Goal: Check status: Check status

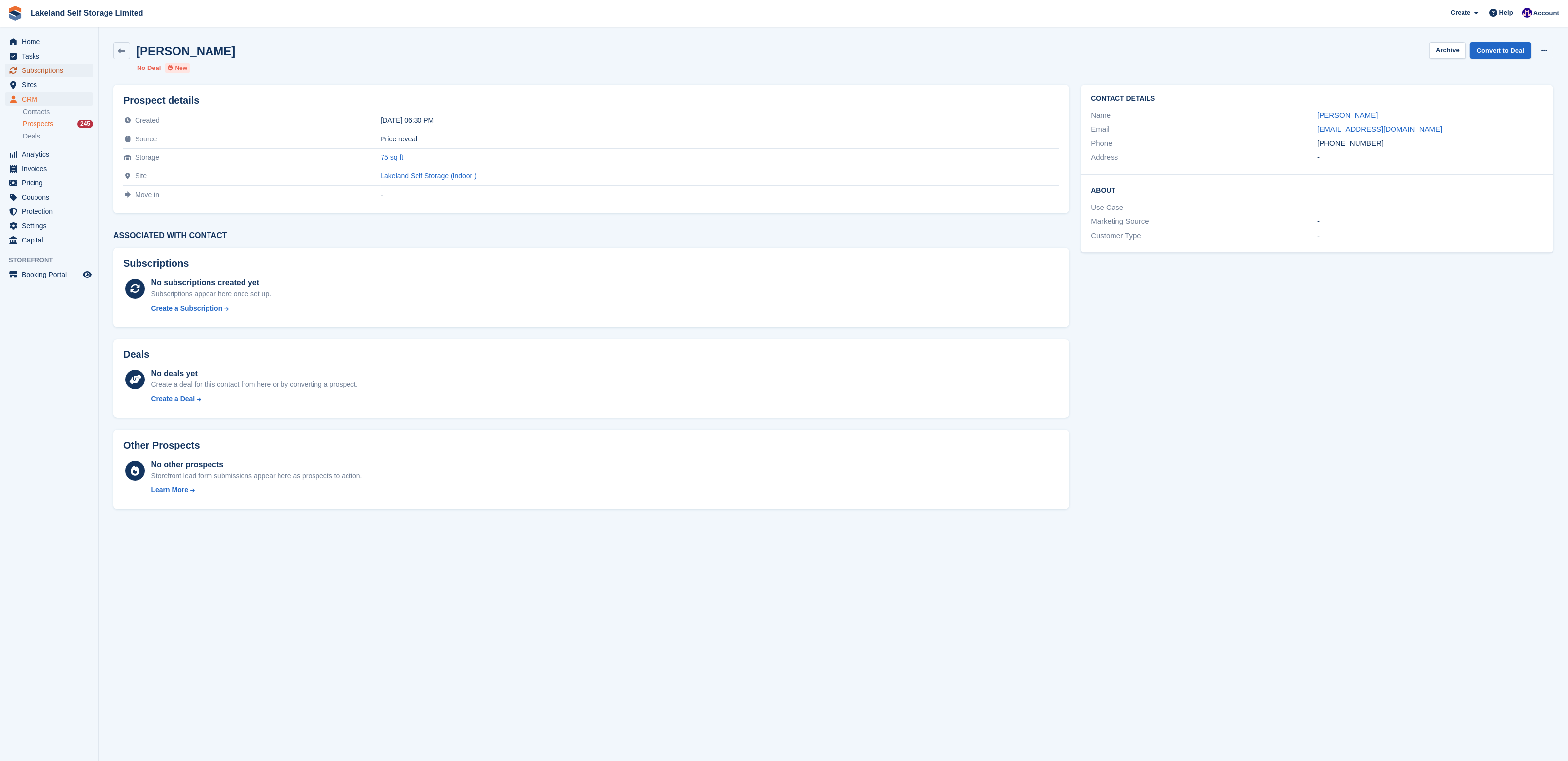
click at [37, 72] on span "Subscriptions" at bounding box center [51, 70] width 59 height 14
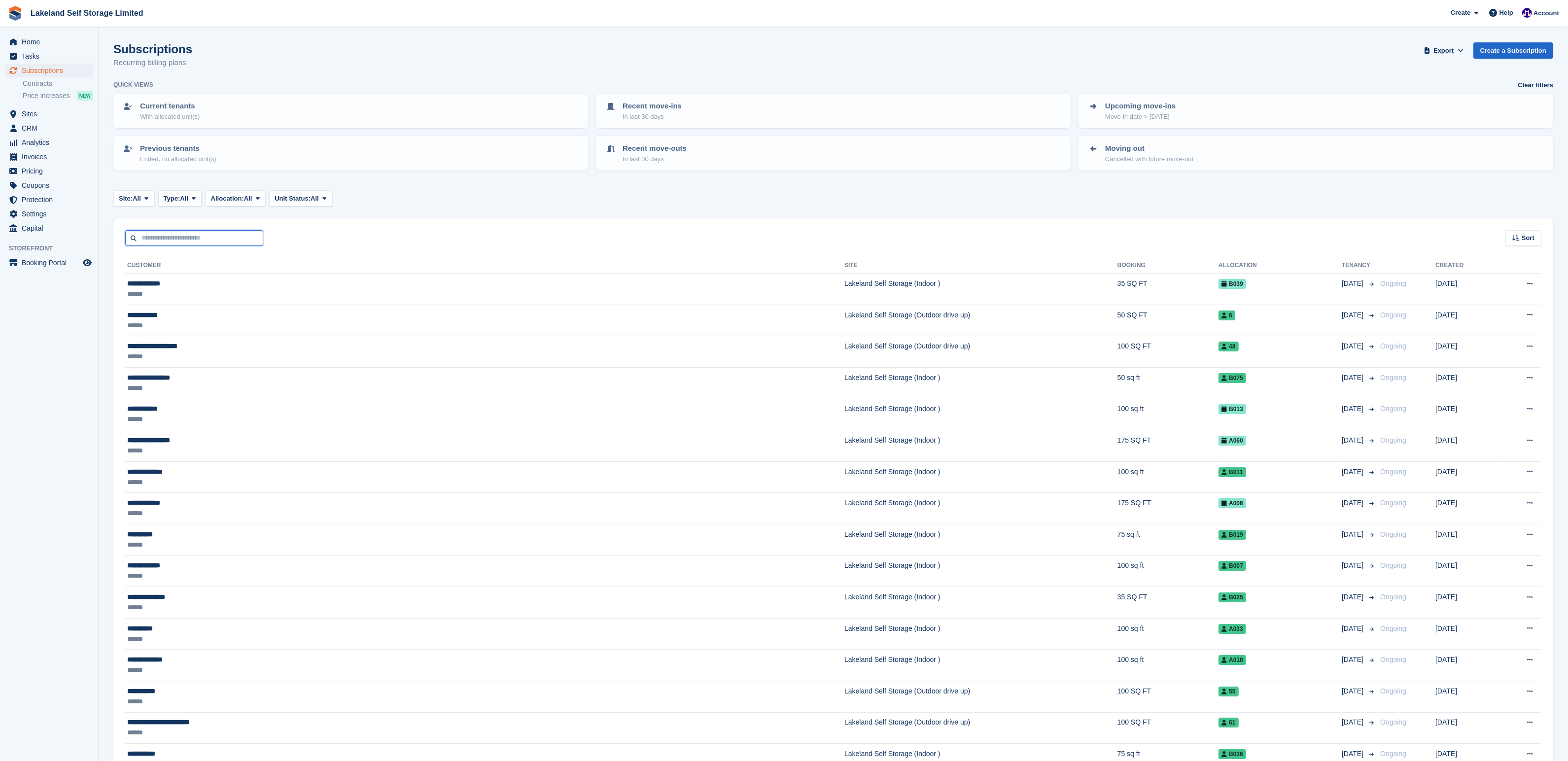
click at [167, 242] on input "text" at bounding box center [194, 238] width 138 height 16
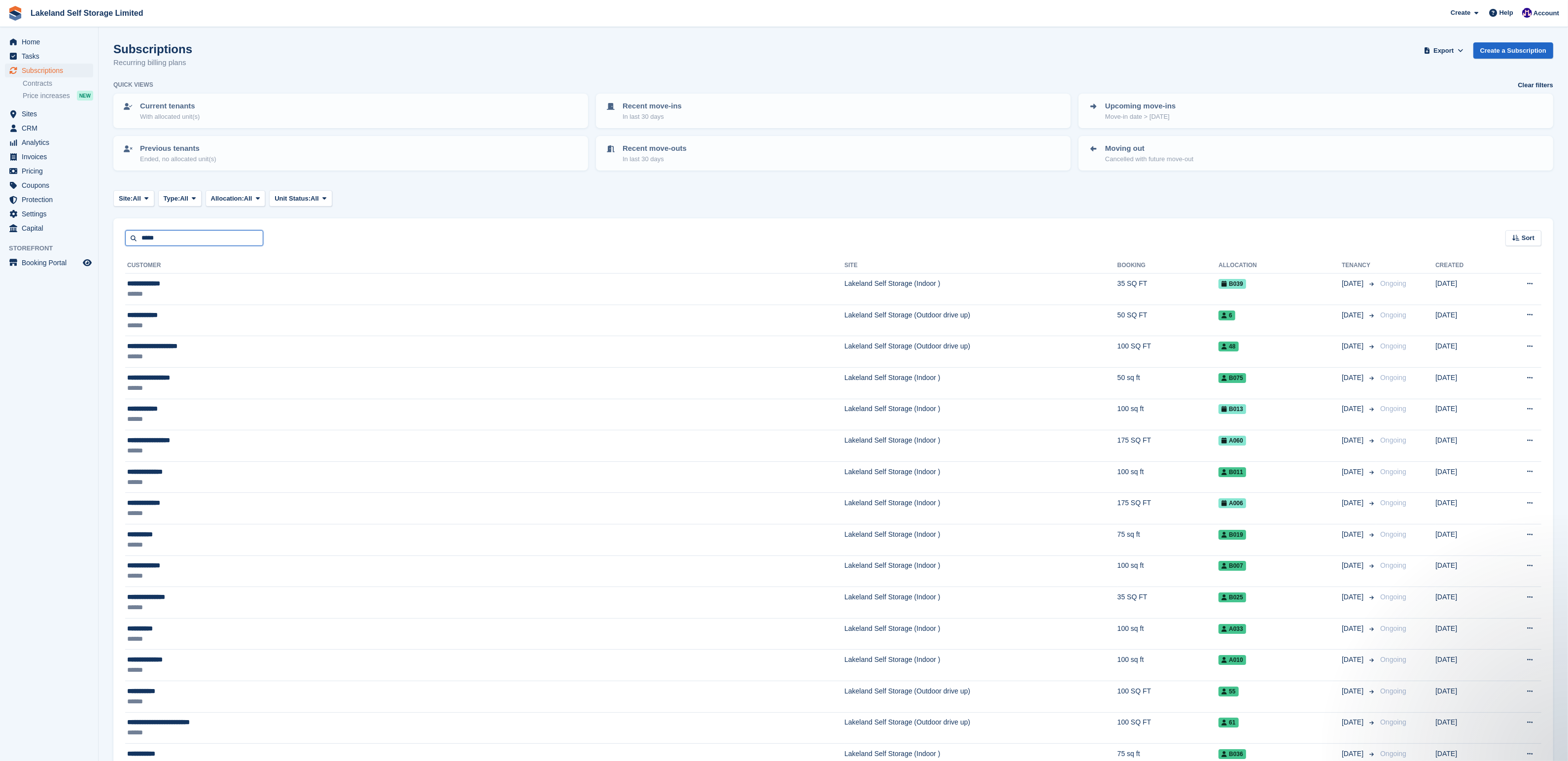
type input "*****"
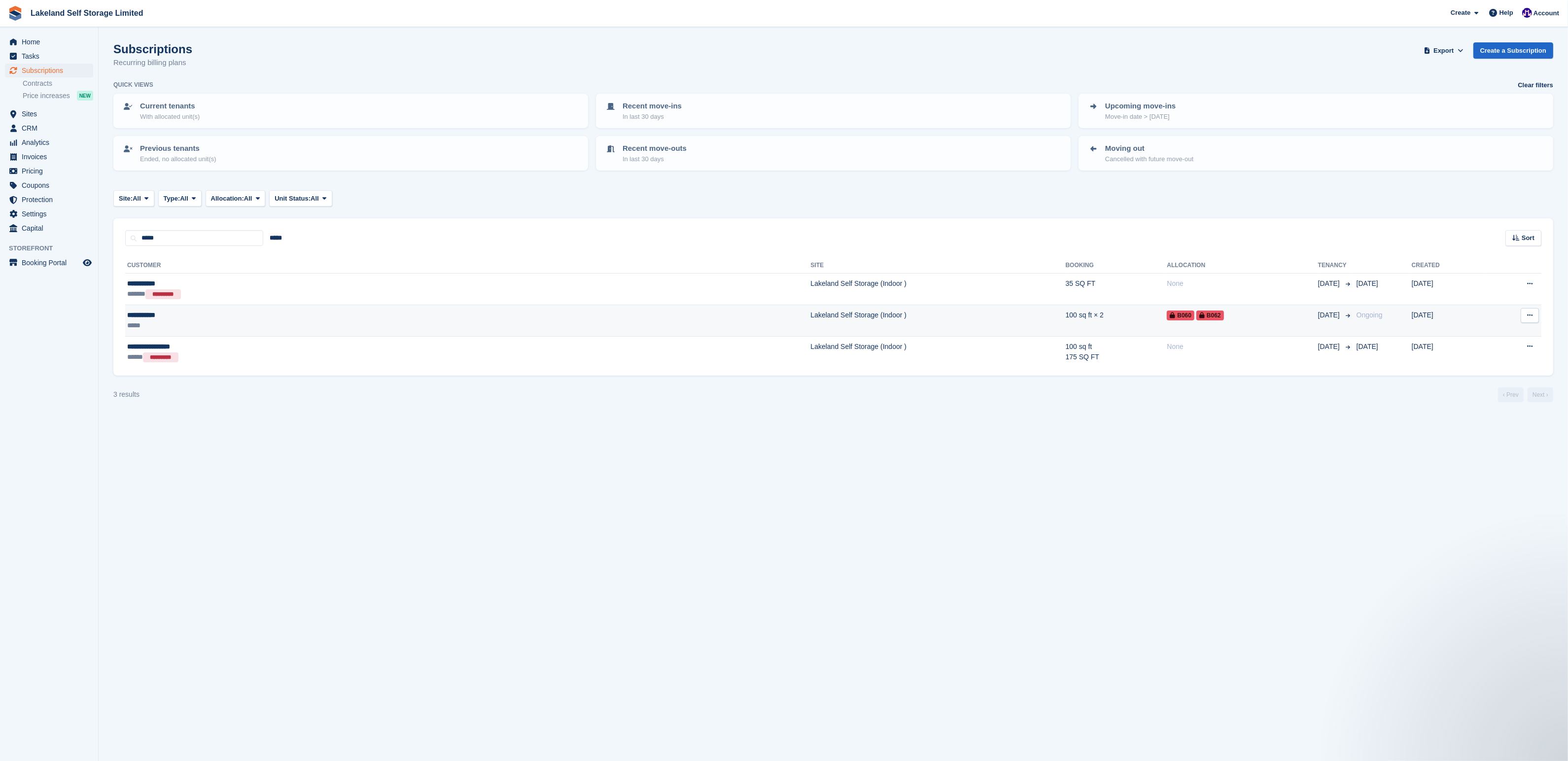
click at [811, 318] on td "Lakeland Self Storage (Indoor )" at bounding box center [938, 321] width 255 height 32
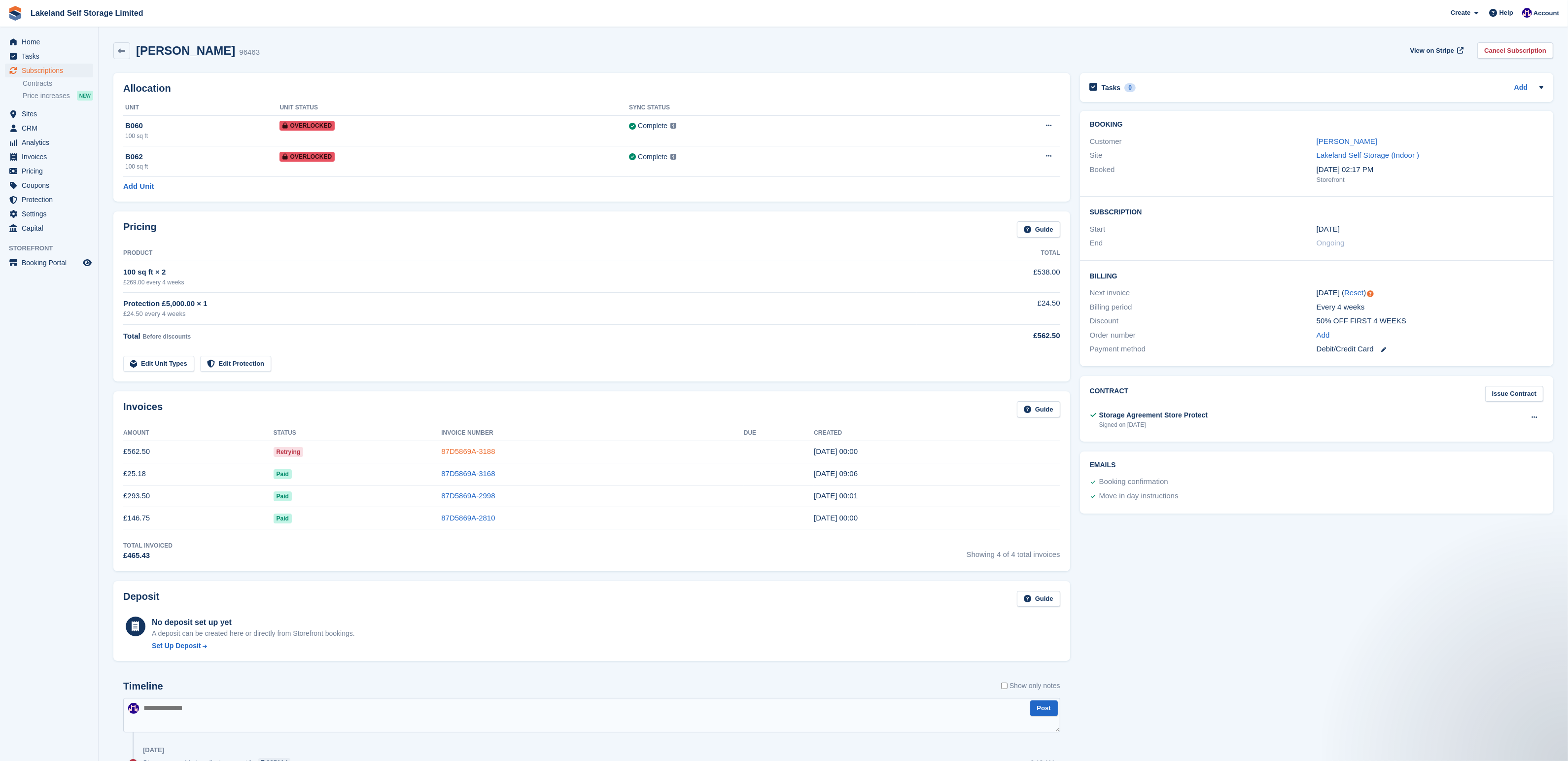
click at [472, 450] on link "87D5869A-3188" at bounding box center [468, 451] width 54 height 9
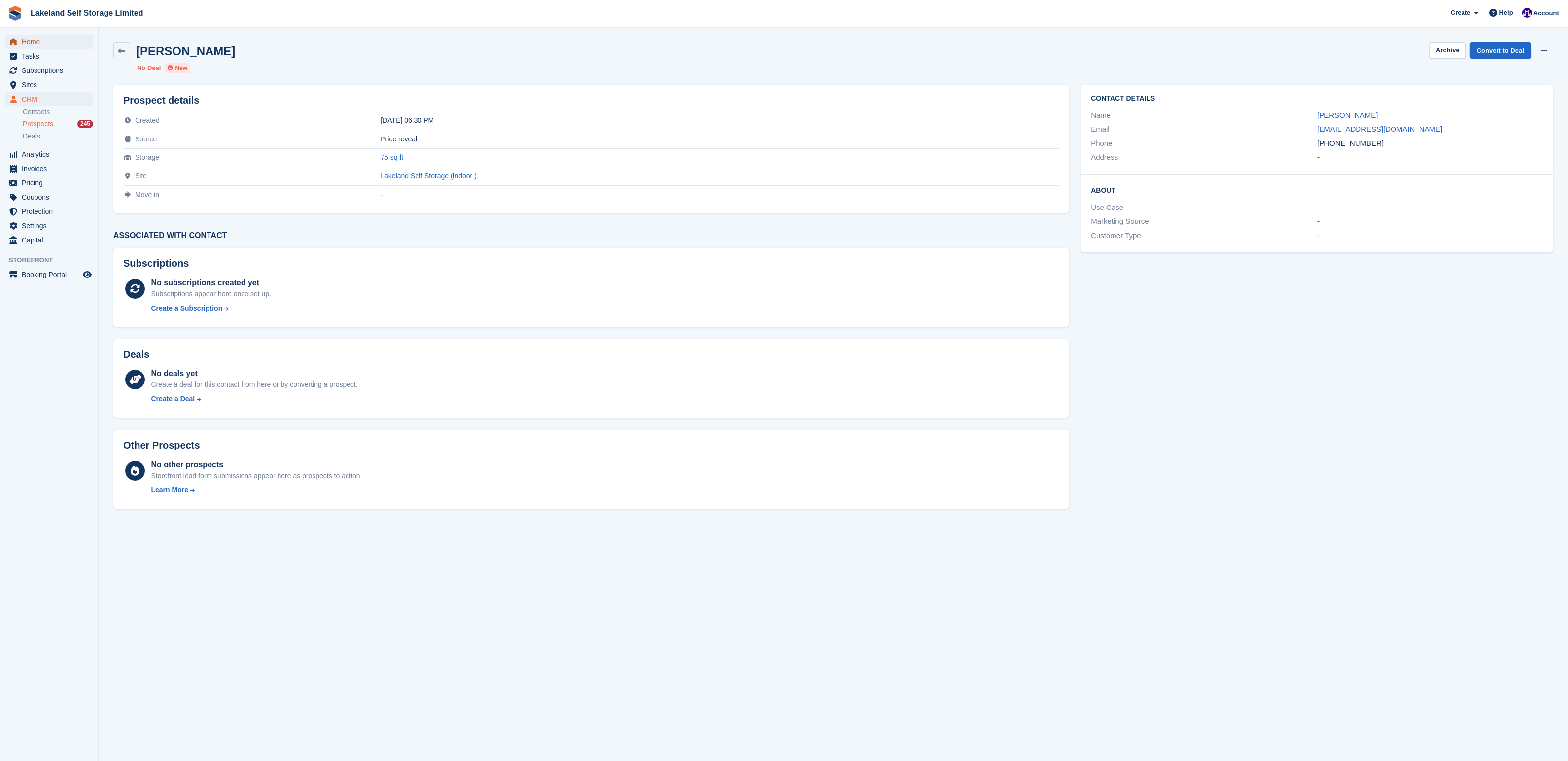
click at [33, 41] on span "Home" at bounding box center [51, 41] width 59 height 14
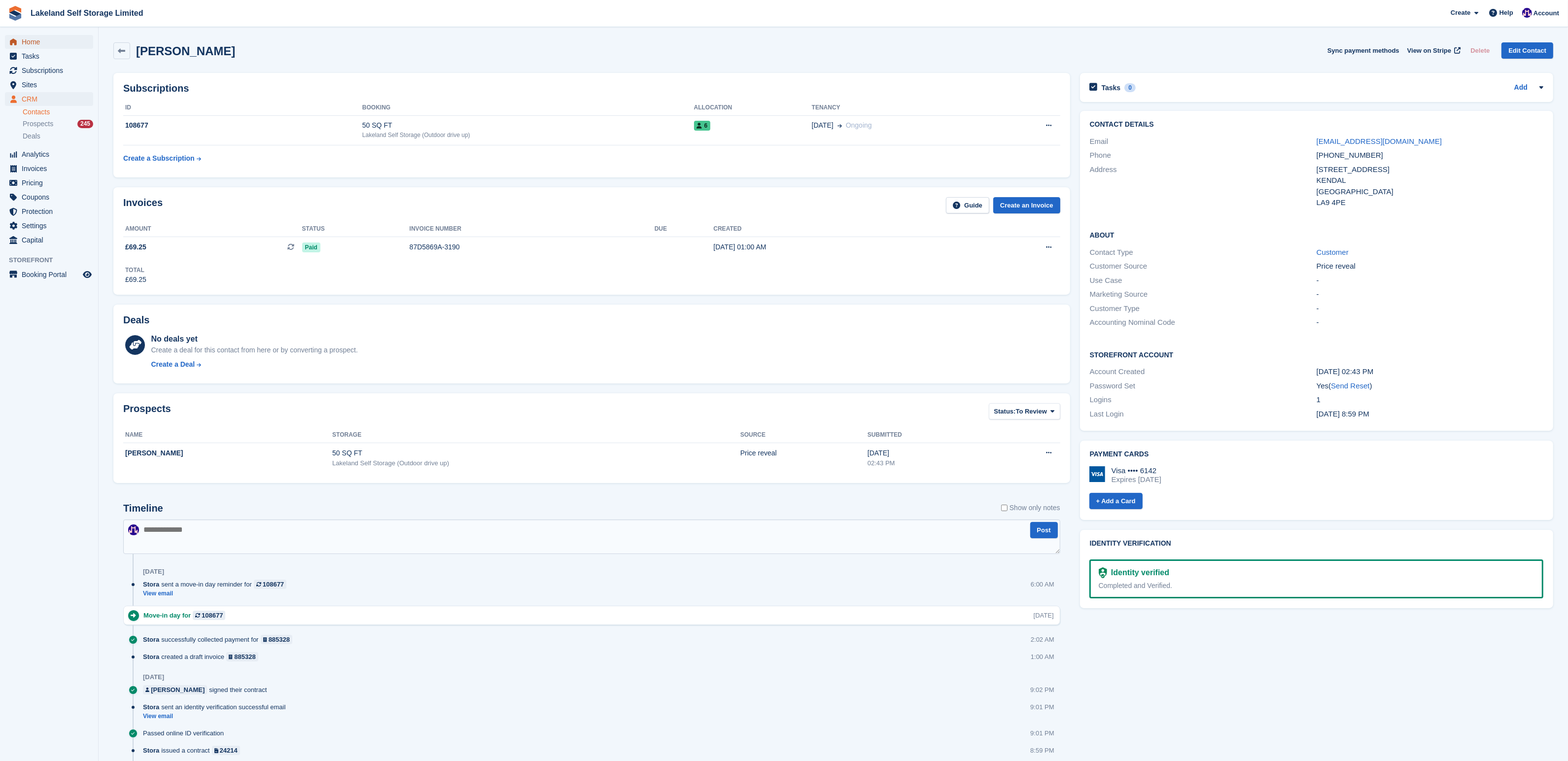
click at [36, 43] on span "Home" at bounding box center [51, 41] width 59 height 14
